Goal: Task Accomplishment & Management: Use online tool/utility

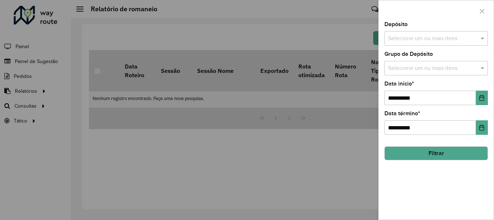
click at [449, 157] on button "Filtrar" at bounding box center [437, 153] width 104 height 14
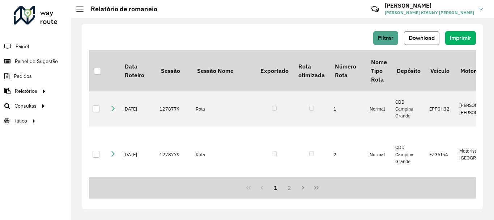
click at [429, 44] on button "Download" at bounding box center [421, 38] width 35 height 14
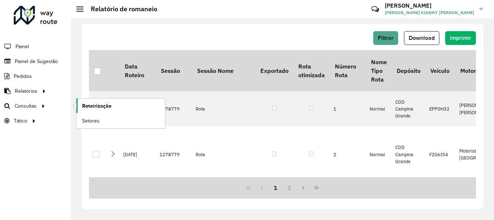
click at [97, 103] on span "Roteirização" at bounding box center [96, 106] width 29 height 8
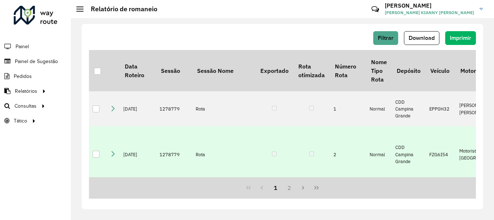
scroll to position [36, 0]
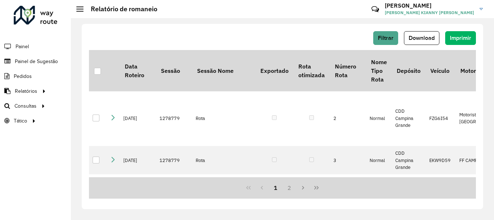
click at [106, 46] on div "Filtrar Download Imprimir" at bounding box center [282, 40] width 387 height 19
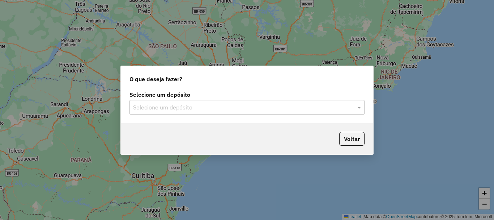
click at [221, 136] on div "Voltar" at bounding box center [247, 138] width 253 height 31
click at [219, 114] on div "Selecione um depósito" at bounding box center [247, 107] width 235 height 14
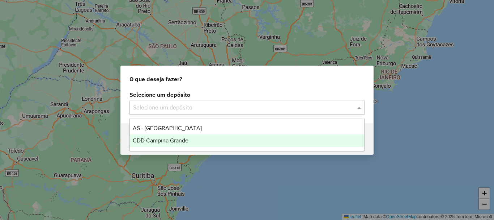
click at [171, 141] on span "CDD Campina Grande" at bounding box center [161, 140] width 56 height 6
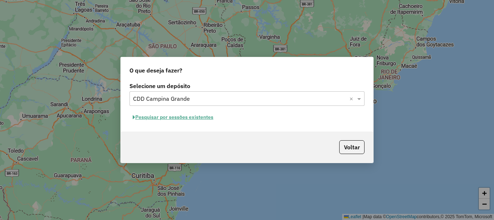
click at [192, 121] on button "Pesquisar por sessões existentes" at bounding box center [173, 116] width 87 height 11
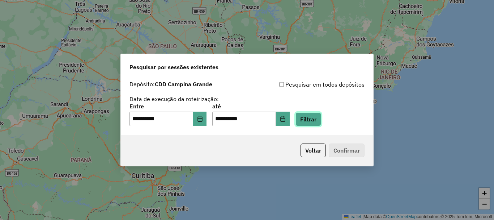
click at [314, 123] on button "Filtrar" at bounding box center [309, 119] width 26 height 14
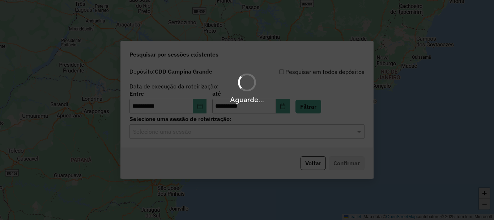
click at [204, 134] on div "Aguarde..." at bounding box center [247, 110] width 494 height 220
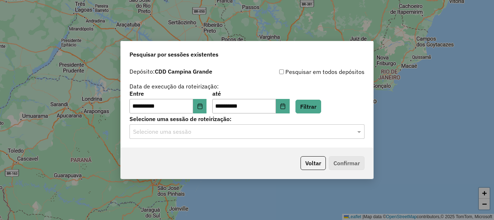
click at [189, 134] on input "text" at bounding box center [240, 131] width 214 height 9
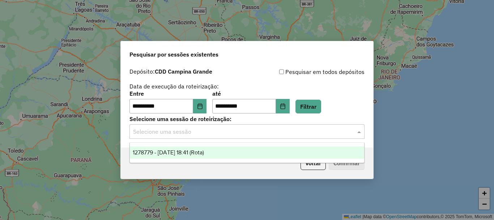
click at [185, 154] on span "1278779 - [DATE] 18:41 (Rota)" at bounding box center [168, 152] width 71 height 6
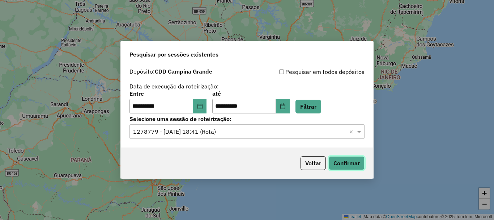
click at [346, 166] on button "Confirmar" at bounding box center [347, 163] width 36 height 14
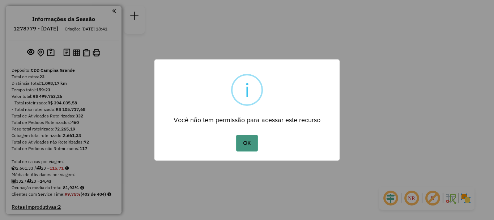
click at [251, 143] on button "OK" at bounding box center [246, 143] width 21 height 17
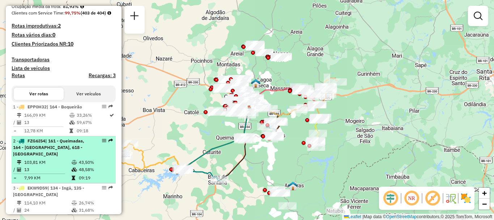
scroll to position [217, 0]
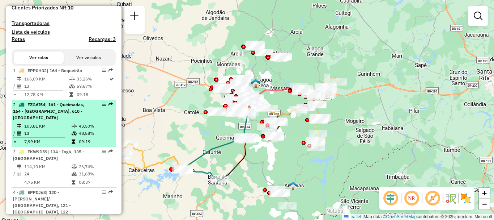
click at [74, 121] on div "2 - FZG6I54 | 161 - Queimadas, 164 - Boqueirão, 618 - Barra de Santana" at bounding box center [51, 111] width 77 height 20
select select "**********"
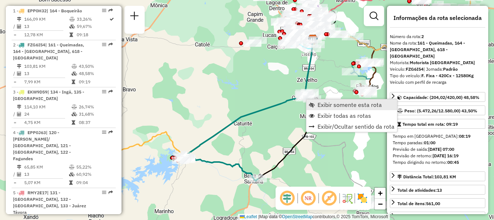
scroll to position [324, 0]
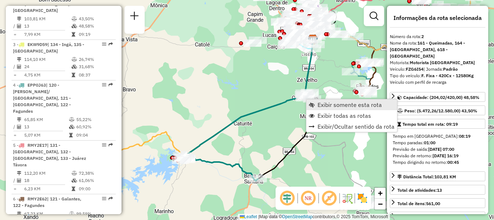
click at [347, 107] on span "Exibir somente esta rota" at bounding box center [350, 105] width 64 height 6
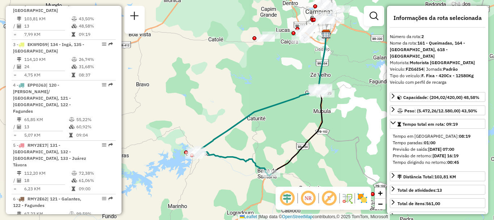
drag, startPoint x: 286, startPoint y: 131, endPoint x: 299, endPoint y: 126, distance: 14.4
click at [299, 126] on div "Janela de atendimento Grade de atendimento Capacidade Transportadoras Veículos …" at bounding box center [247, 110] width 494 height 220
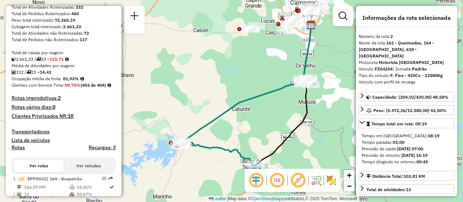
scroll to position [217, 0]
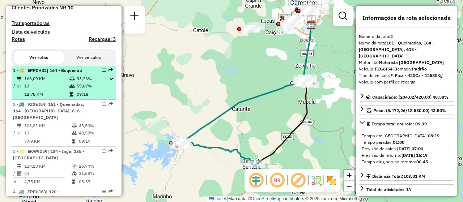
click at [71, 73] on span "| 164 - Boqueirão" at bounding box center [64, 70] width 35 height 5
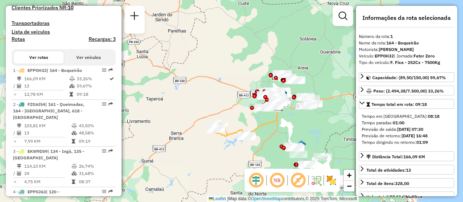
click at [279, 181] on em at bounding box center [277, 180] width 17 height 17
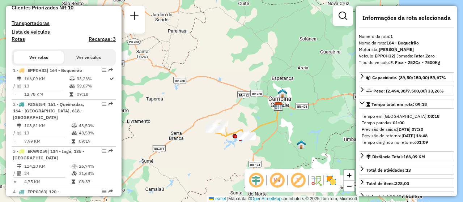
click at [304, 121] on div "Janela de atendimento Grade de atendimento Capacidade Transportadoras Veículos …" at bounding box center [231, 101] width 463 height 202
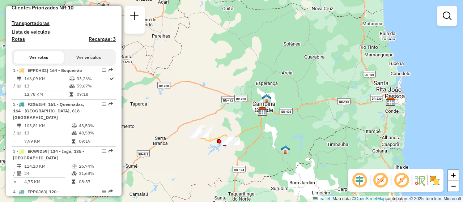
drag, startPoint x: 304, startPoint y: 121, endPoint x: 289, endPoint y: 127, distance: 16.2
click at [289, 126] on div "Janela de atendimento Grade de atendimento Capacidade Transportadoras Veículos …" at bounding box center [231, 101] width 463 height 202
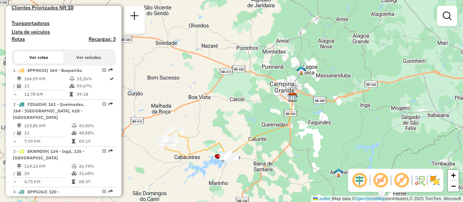
drag, startPoint x: 245, startPoint y: 151, endPoint x: 300, endPoint y: 156, distance: 54.9
click at [300, 156] on div "Janela de atendimento Grade de atendimento Capacidade Transportadoras Veículos …" at bounding box center [231, 101] width 463 height 202
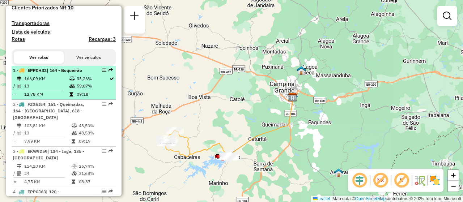
scroll to position [253, 0]
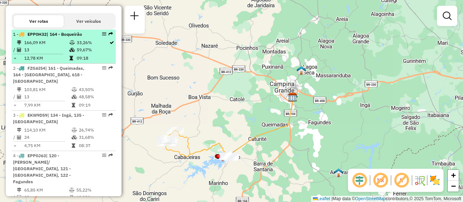
click at [48, 54] on td "13" at bounding box center [46, 49] width 45 height 7
select select "**********"
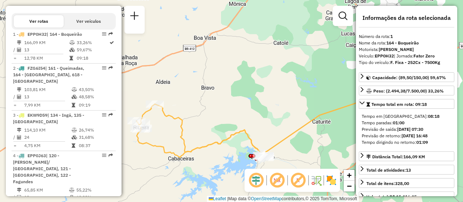
drag, startPoint x: 200, startPoint y: 112, endPoint x: 233, endPoint y: 109, distance: 32.7
click at [233, 109] on div "Janela de atendimento Grade de atendimento Capacidade Transportadoras Veículos …" at bounding box center [231, 101] width 463 height 202
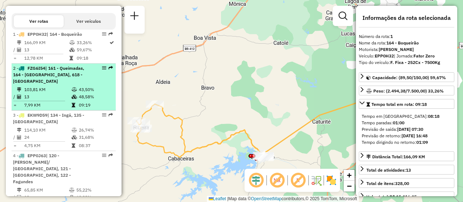
click at [83, 93] on td "43,50%" at bounding box center [96, 89] width 34 height 7
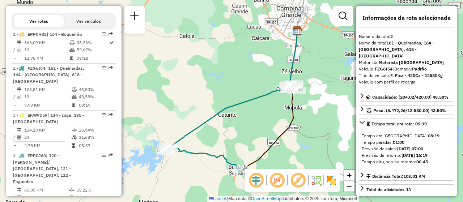
click at [272, 115] on div "Janela de atendimento Grade de atendimento Capacidade Transportadoras Veículos …" at bounding box center [231, 101] width 463 height 202
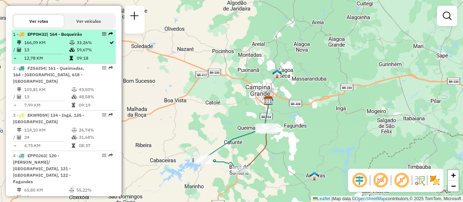
click at [69, 62] on td at bounding box center [72, 58] width 7 height 7
select select "**********"
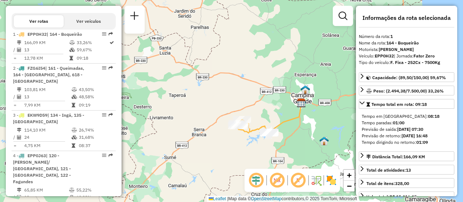
drag, startPoint x: 271, startPoint y: 143, endPoint x: 279, endPoint y: 128, distance: 16.5
click at [279, 128] on icon at bounding box center [271, 117] width 59 height 29
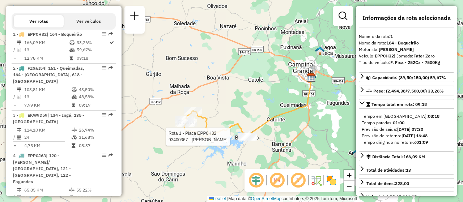
drag, startPoint x: 282, startPoint y: 134, endPoint x: 270, endPoint y: 143, distance: 14.6
click at [270, 143] on div "Rota 1 - Placa EPP0H32 93400367 - MARIA GONZAGA PIRES Janela de atendimento Gra…" at bounding box center [231, 101] width 463 height 202
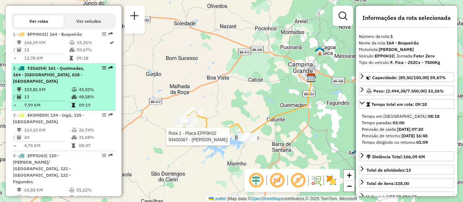
click at [52, 97] on li "2 - FZG6I54 | 161 - Queimadas, 164 - Boqueirão, 618 - Barra de Santana 103,81 K…" at bounding box center [64, 87] width 104 height 47
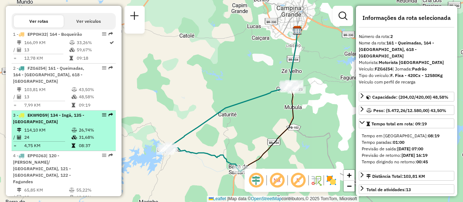
click at [60, 134] on td "114,10 KM" at bounding box center [47, 130] width 47 height 7
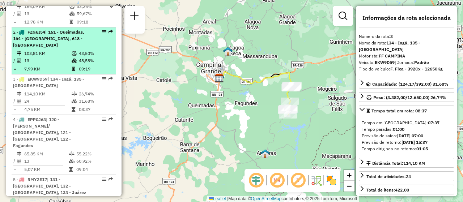
scroll to position [326, 0]
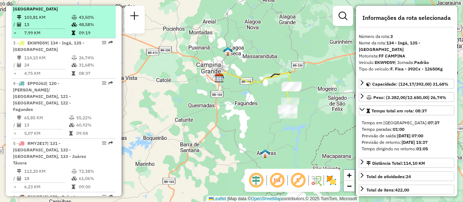
click at [83, 119] on td "55,22%" at bounding box center [94, 117] width 37 height 7
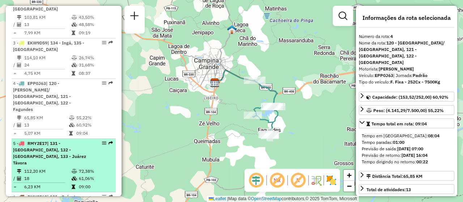
click at [71, 150] on div "5 - RMY2E17 | 131 - Serra Redonda, 132 - Riachão do Bacamarte, 133 - Juárez Táv…" at bounding box center [51, 153] width 77 height 26
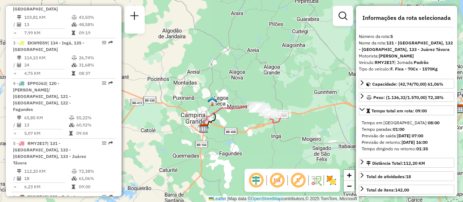
click at [249, 121] on div "Janela de atendimento Grade de atendimento Capacidade Transportadoras Veículos …" at bounding box center [231, 101] width 463 height 202
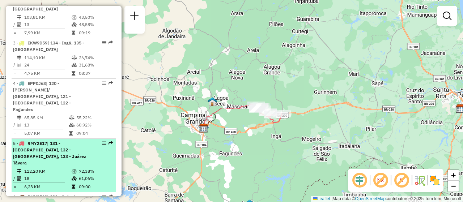
scroll to position [362, 0]
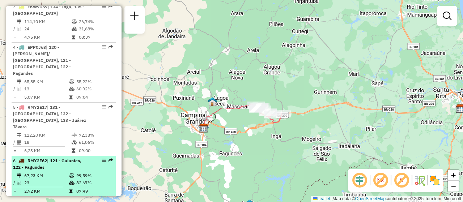
click at [63, 156] on li "6 - RMY2E62 | 121 - Galantes, 122 - Fagundes 67,23 KM 99,59% / 23 82,67% = 2,92…" at bounding box center [64, 176] width 104 height 41
select select "**********"
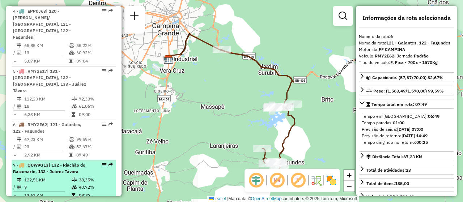
scroll to position [434, 0]
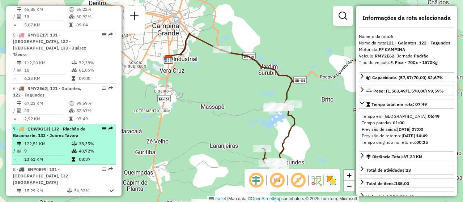
click at [88, 140] on td "38,35%" at bounding box center [96, 143] width 34 height 7
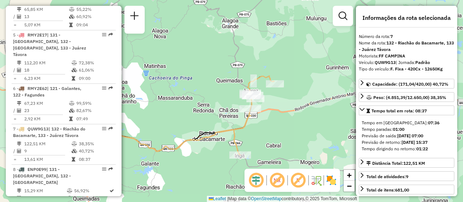
drag, startPoint x: 287, startPoint y: 125, endPoint x: 214, endPoint y: 134, distance: 74.4
click at [214, 134] on icon at bounding box center [167, 142] width 146 height 28
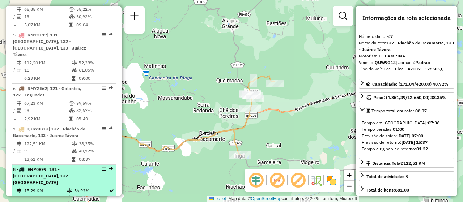
scroll to position [470, 0]
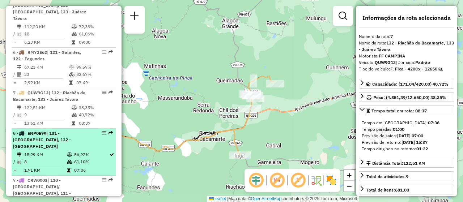
click at [59, 134] on span "| 131 - Serra Redonda, 132 - Riachão do Bacamarte" at bounding box center [42, 140] width 58 height 18
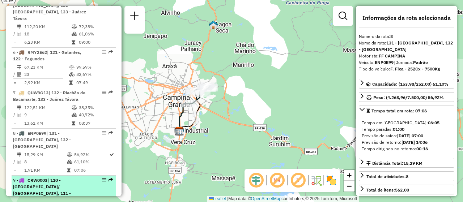
click at [67, 178] on span "| 110 - Dinamérica/ Santa rosa, 111 - Liberadade, 112 - Jardim Paulistano, 116 …" at bounding box center [42, 203] width 58 height 51
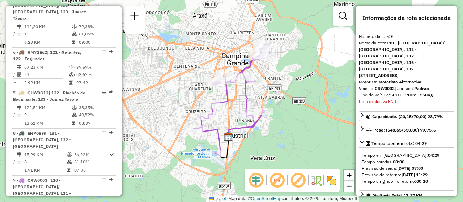
scroll to position [706, 0]
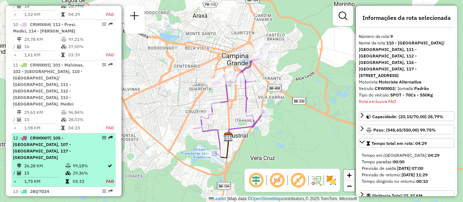
click at [61, 170] on td "15" at bounding box center [44, 173] width 41 height 7
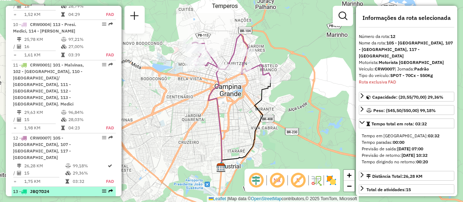
scroll to position [794, 0]
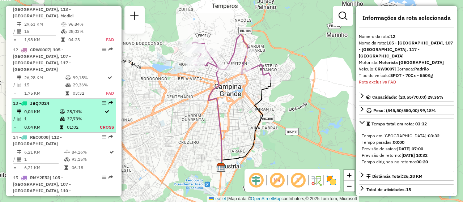
click at [55, 99] on li "13 - JBQ7D24 0,04 KM 28,74% / 1 37,73% = 0,04 KM 01:02 Cross" at bounding box center [64, 116] width 104 height 34
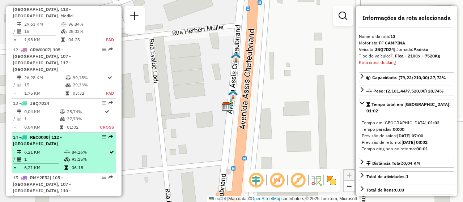
click at [64, 149] on td at bounding box center [67, 152] width 7 height 7
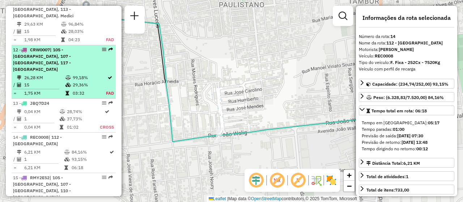
click at [67, 81] on td at bounding box center [68, 84] width 7 height 7
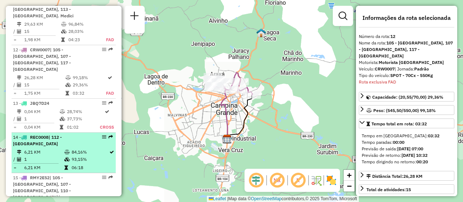
scroll to position [831, 0]
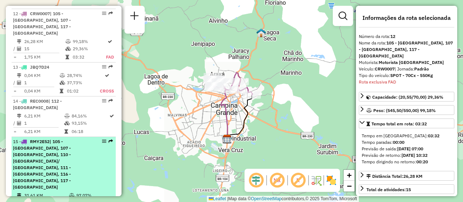
click at [78, 139] on div "15 - RMY2E52 | 105 - Monte Santo, 107 - Alto Branco, 110 - Dinamérica/ Santa ro…" at bounding box center [51, 165] width 77 height 52
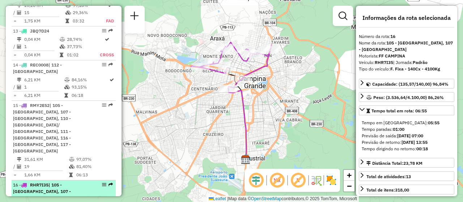
scroll to position [903, 0]
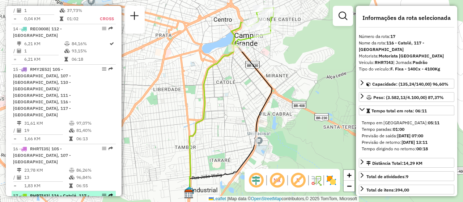
scroll to position [939, 0]
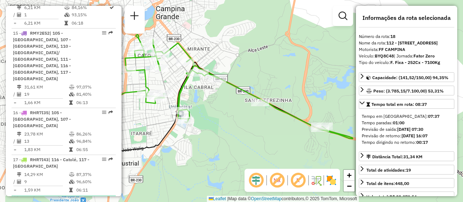
scroll to position [975, 0]
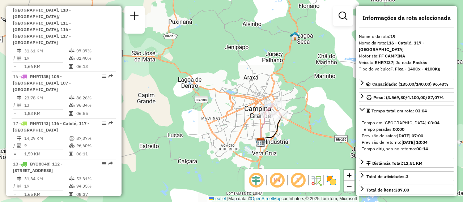
scroll to position [1012, 0]
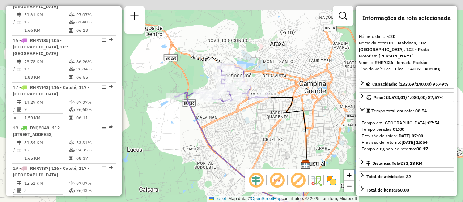
drag, startPoint x: 190, startPoint y: 100, endPoint x: 199, endPoint y: 132, distance: 33.5
click at [199, 132] on icon at bounding box center [240, 148] width 131 height 110
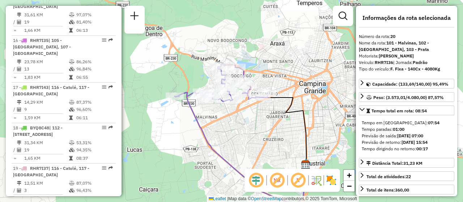
scroll to position [1084, 0]
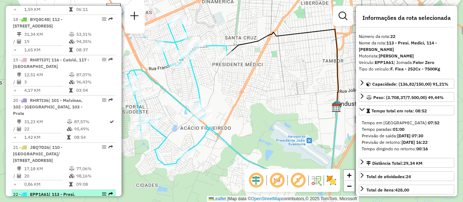
scroll to position [1156, 0]
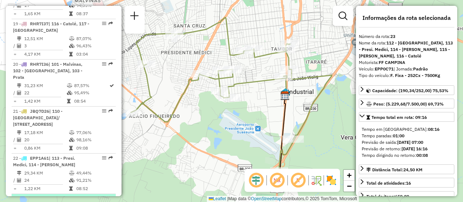
scroll to position [1193, 0]
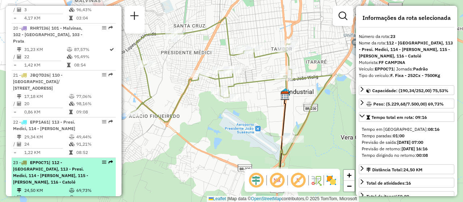
click at [76, 187] on td "69,73%" at bounding box center [94, 190] width 37 height 7
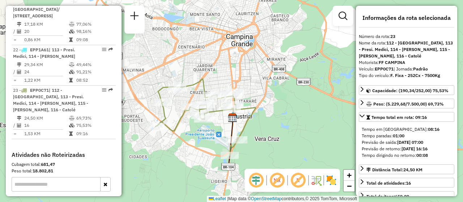
scroll to position [1156, 0]
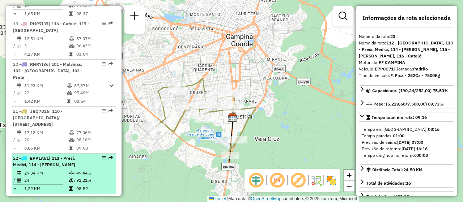
click at [51, 156] on span "| 113 - Presi. Medici, 114 - Acácio Figueiredo" at bounding box center [44, 162] width 62 height 12
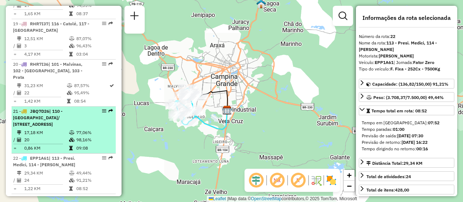
click at [69, 145] on td at bounding box center [72, 148] width 7 height 7
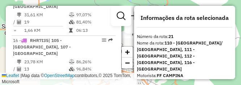
scroll to position [1012, 0]
